Goal: Information Seeking & Learning: Learn about a topic

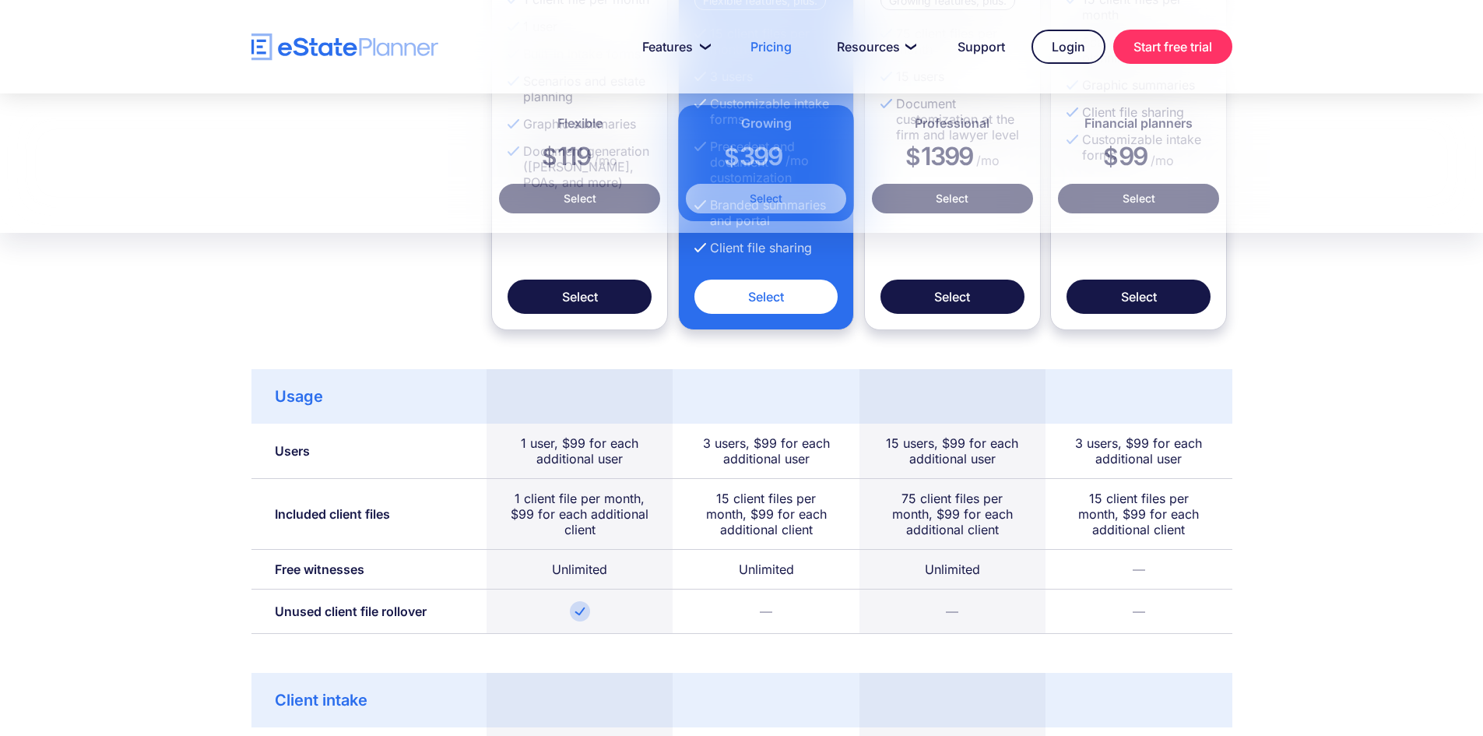
scroll to position [779, 0]
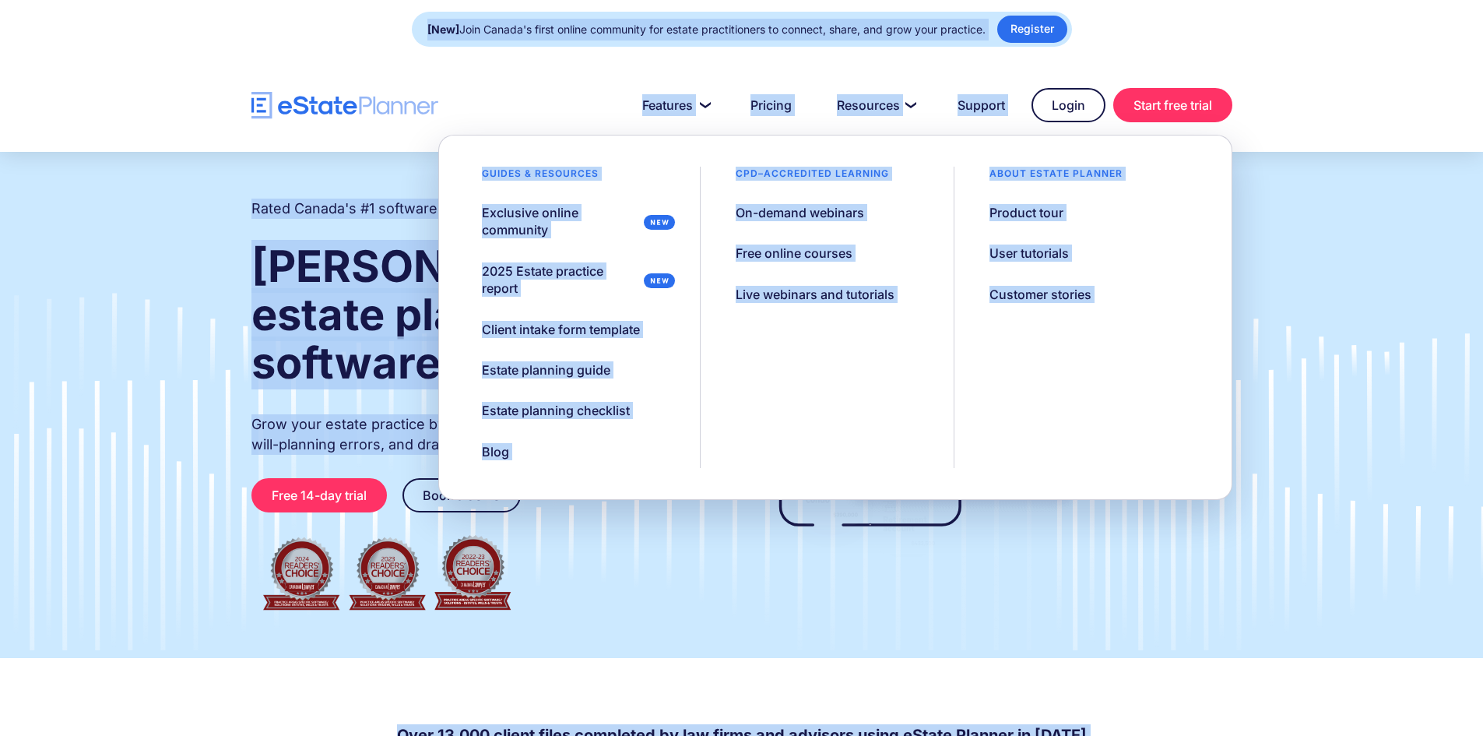
click at [828, 174] on div "CPD–accredited learning" at bounding box center [812, 178] width 192 height 22
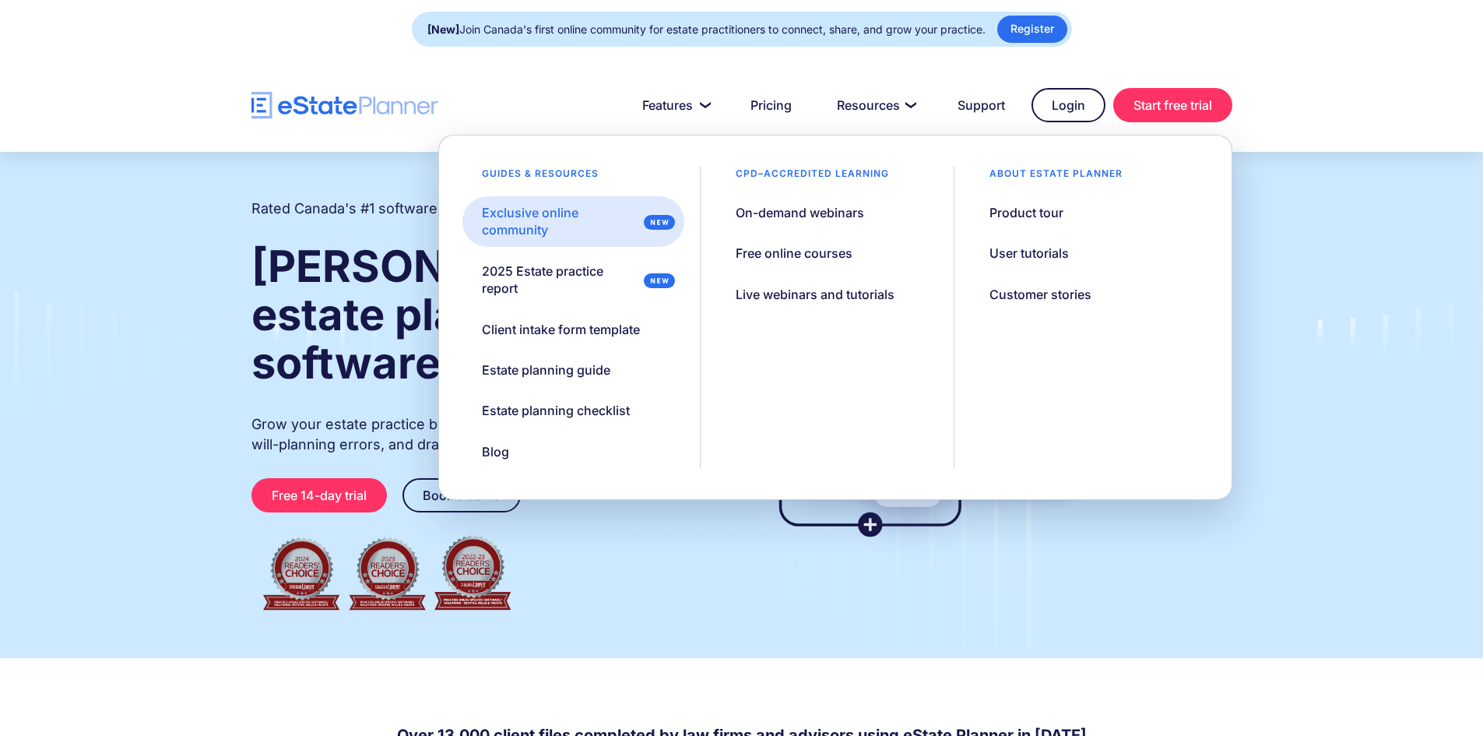
click at [524, 218] on div "Exclusive online community" at bounding box center [560, 221] width 156 height 35
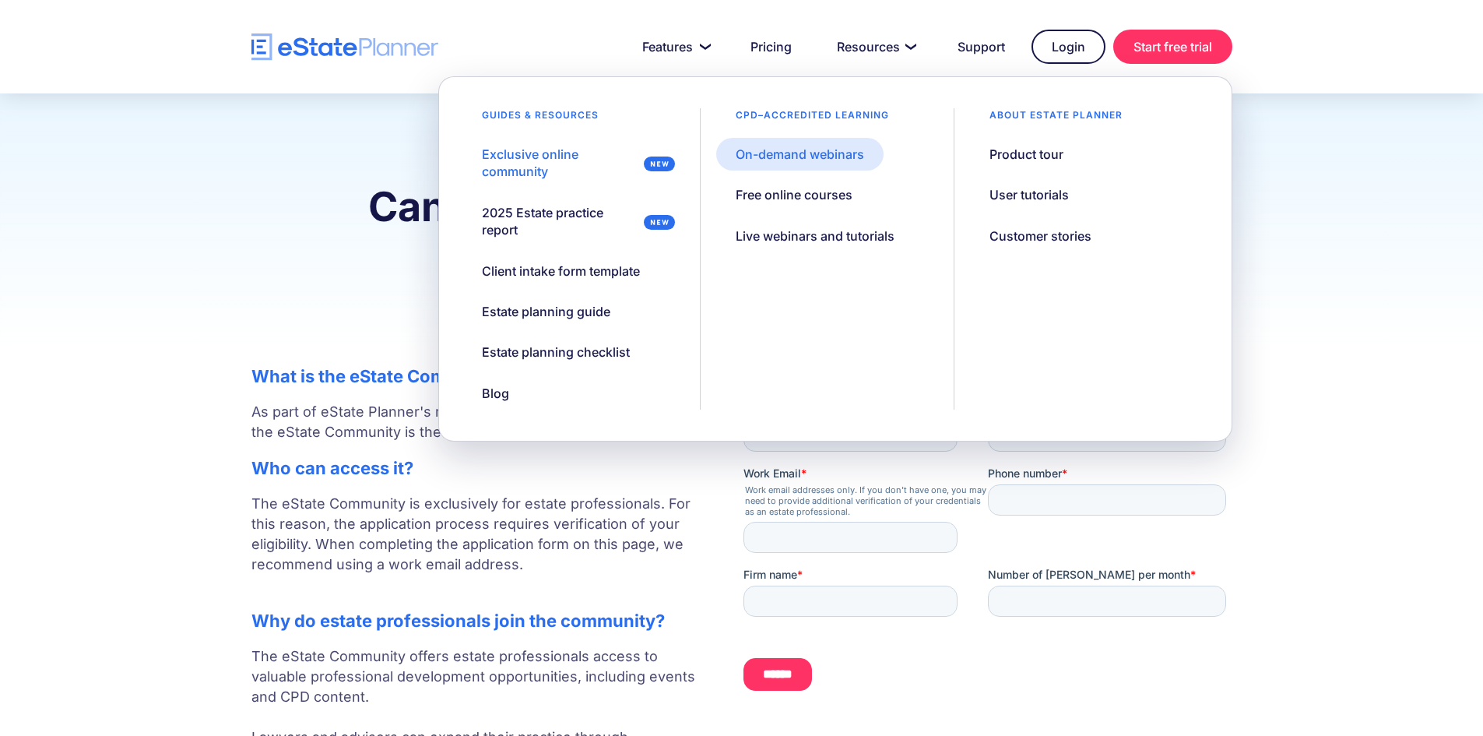
click at [821, 168] on link "On-demand webinars" at bounding box center [799, 154] width 167 height 33
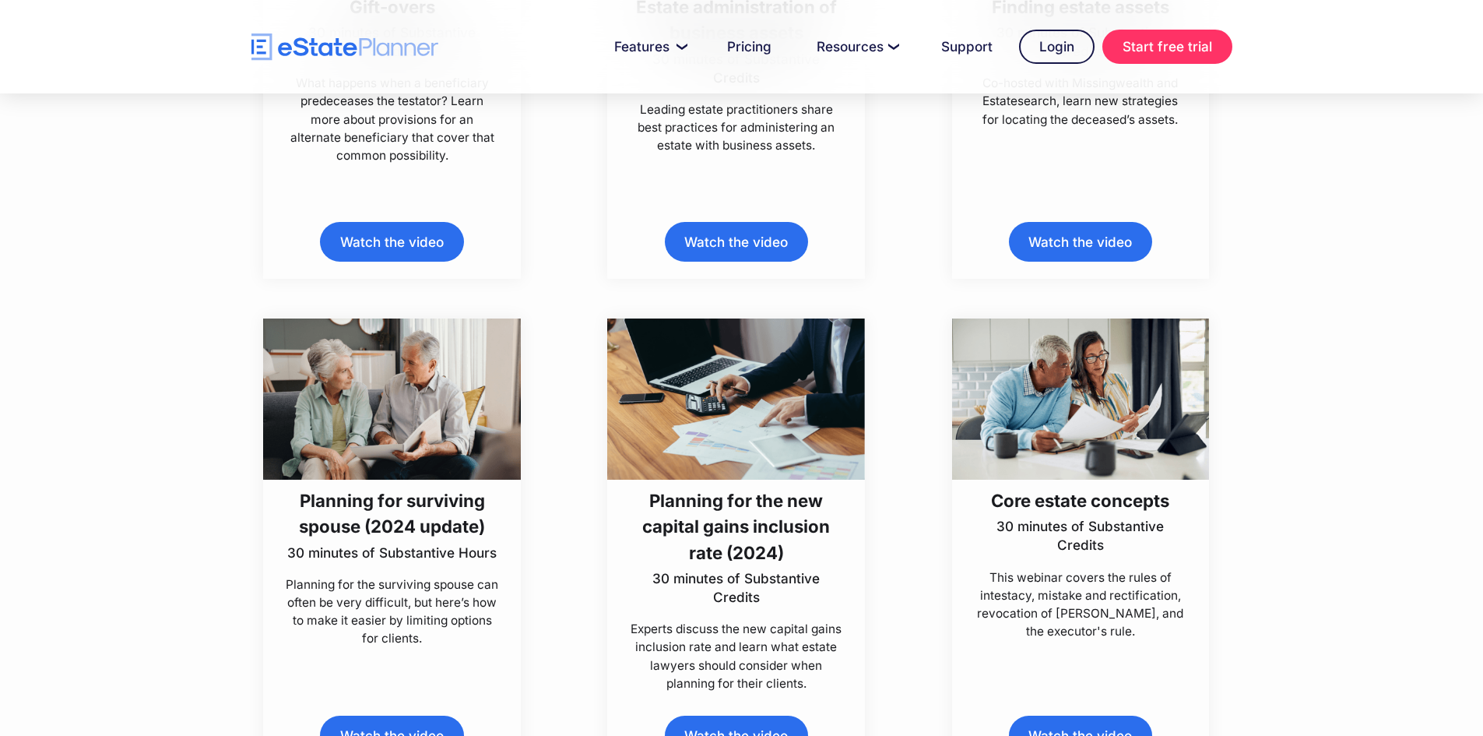
scroll to position [2180, 0]
